Goal: Navigation & Orientation: Find specific page/section

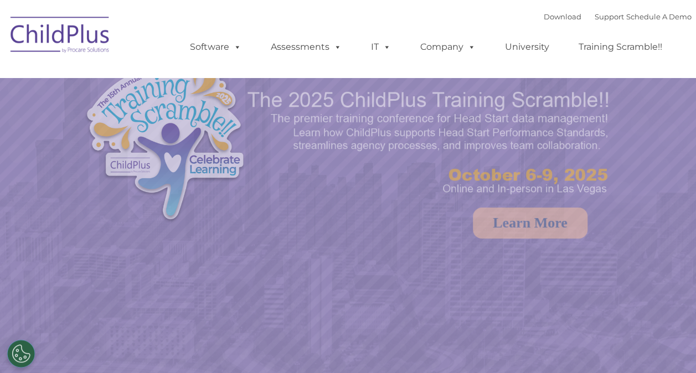
select select "MEDIUM"
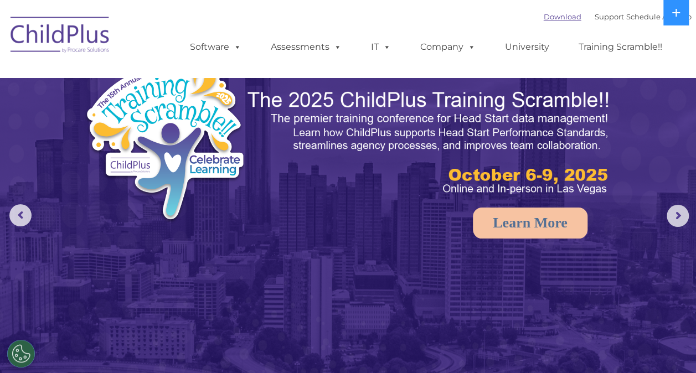
click at [546, 17] on link "Download" at bounding box center [563, 16] width 38 height 9
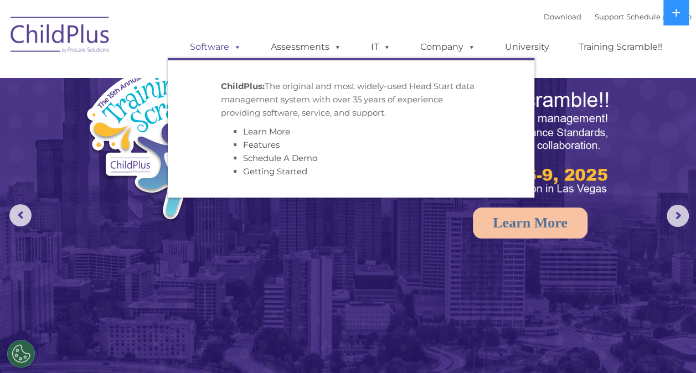
click at [207, 48] on link "Software" at bounding box center [216, 47] width 74 height 22
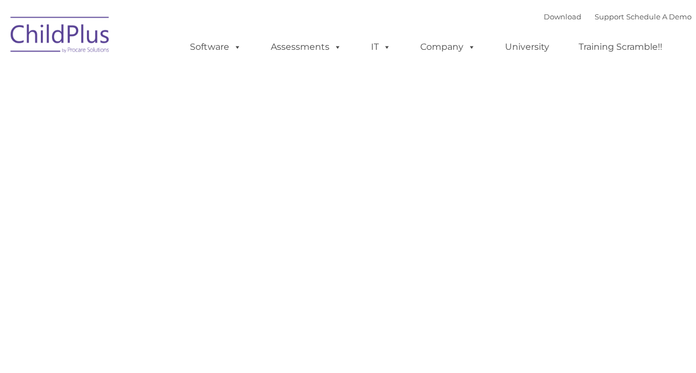
type input ""
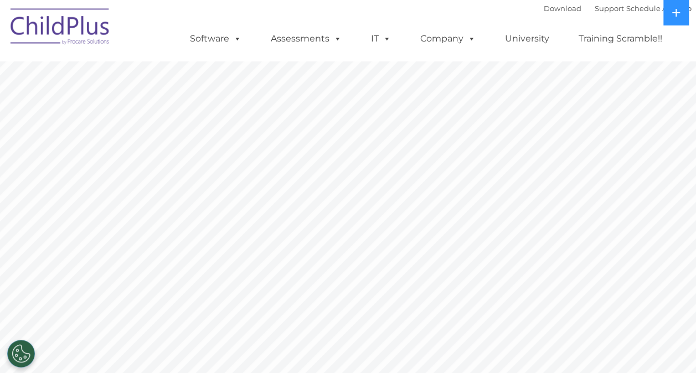
click at [176, 13] on div "Download Support | Schedule A Demo  MENU MENU Software ChildPlus: The original…" at bounding box center [430, 30] width 524 height 61
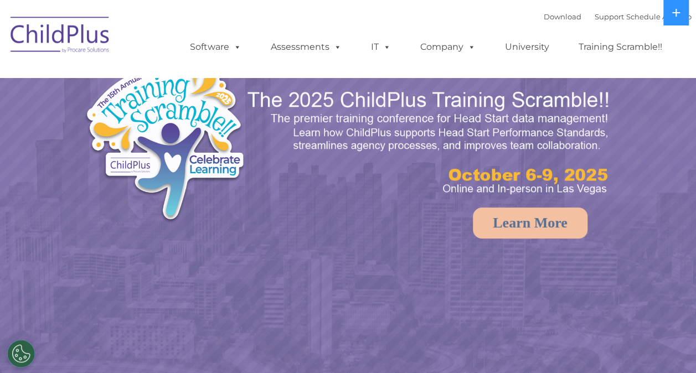
select select "MEDIUM"
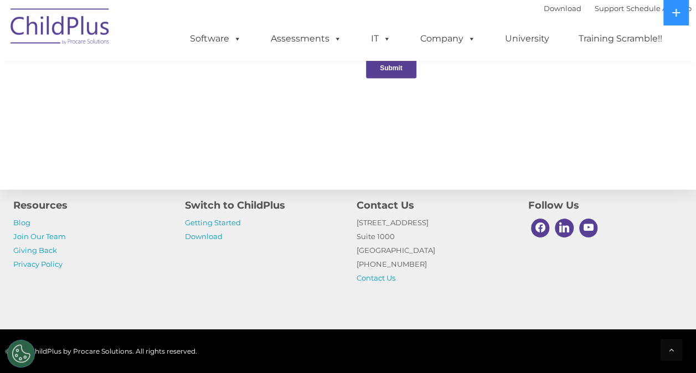
scroll to position [1290, 0]
